Goal: Information Seeking & Learning: Learn about a topic

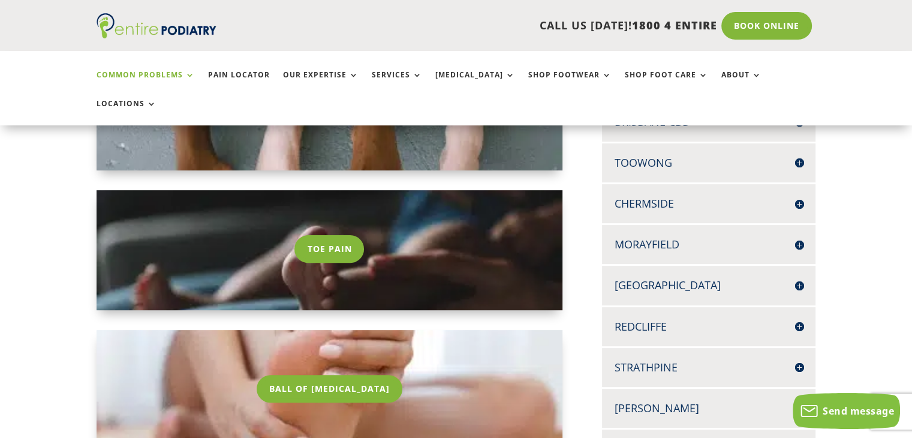
scroll to position [295, 0]
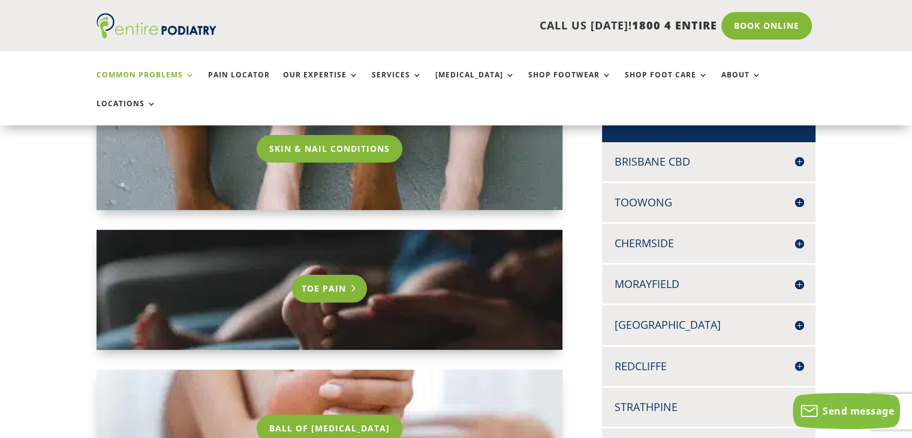
click at [331, 275] on link "Toe Pain" at bounding box center [330, 289] width 76 height 28
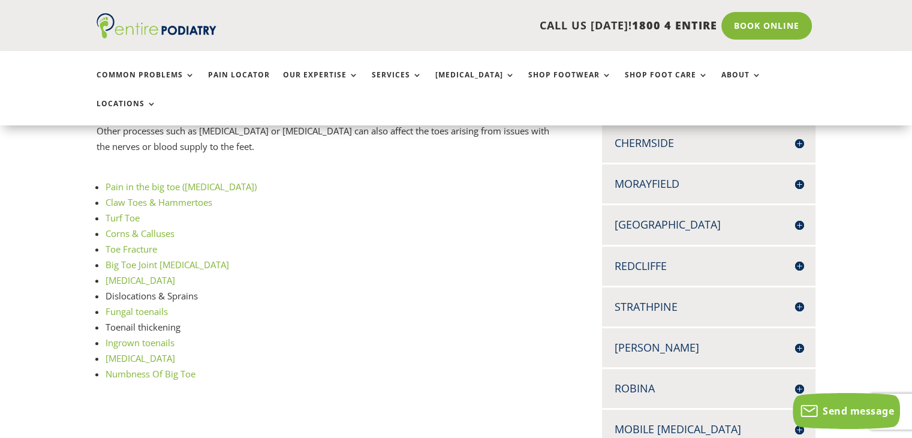
scroll to position [400, 0]
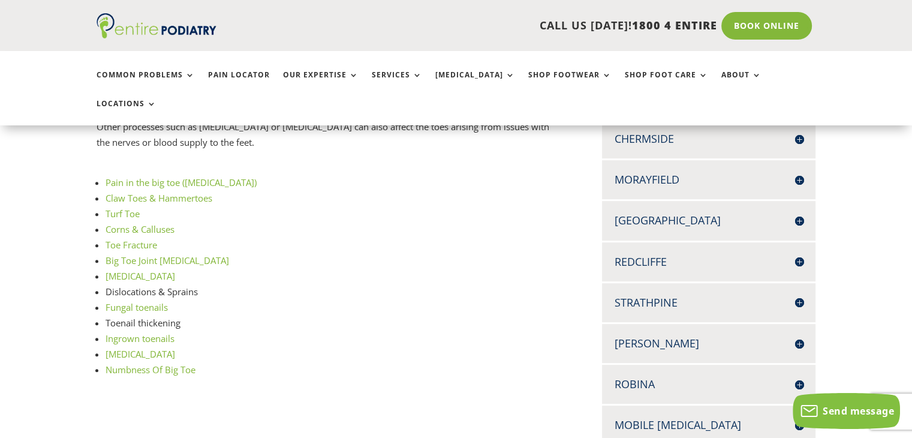
click at [124, 239] on link "Toe Fracture" at bounding box center [132, 245] width 52 height 12
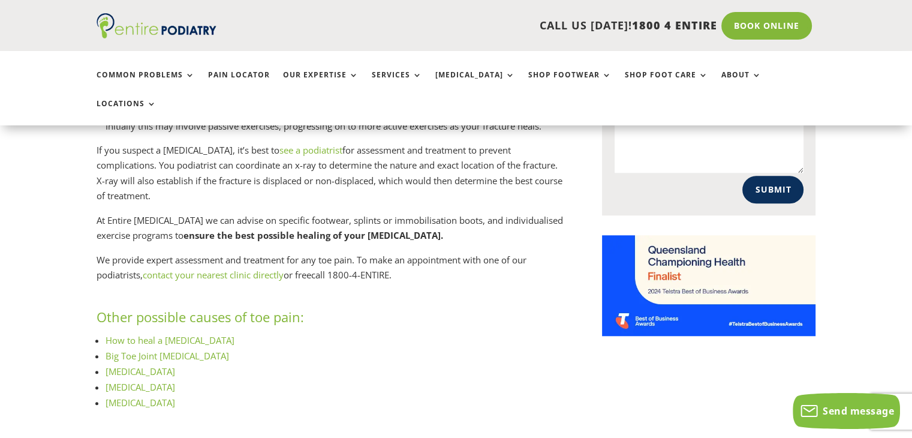
scroll to position [927, 0]
